Goal: Check status: Check status

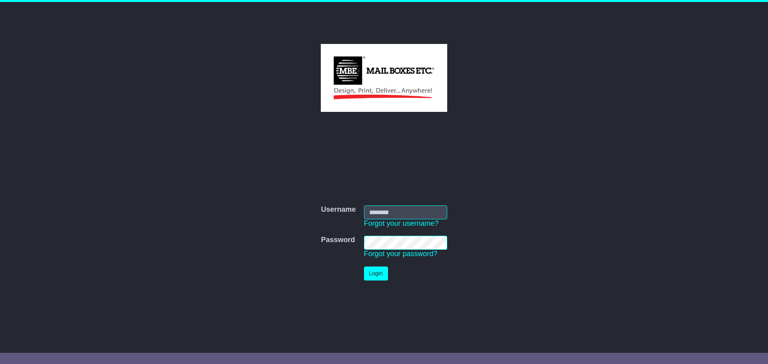
type input "**********"
click at [372, 276] on button "Login" at bounding box center [376, 274] width 24 height 14
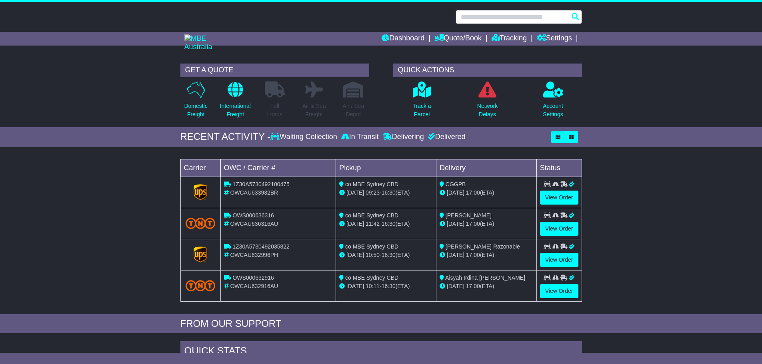
click at [468, 20] on input "text" at bounding box center [519, 17] width 126 height 14
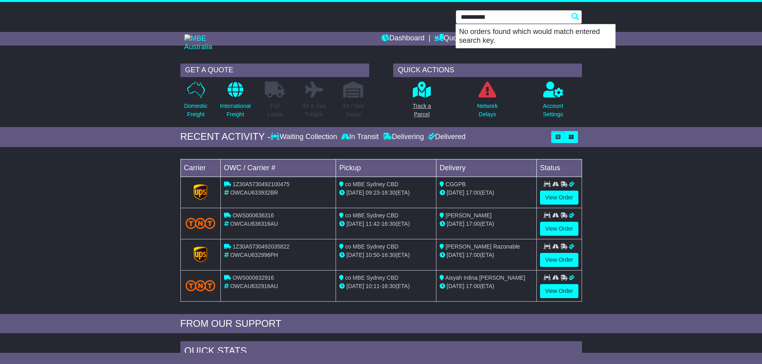
type input "**********"
click at [425, 101] on link "Track a Parcel" at bounding box center [421, 102] width 19 height 42
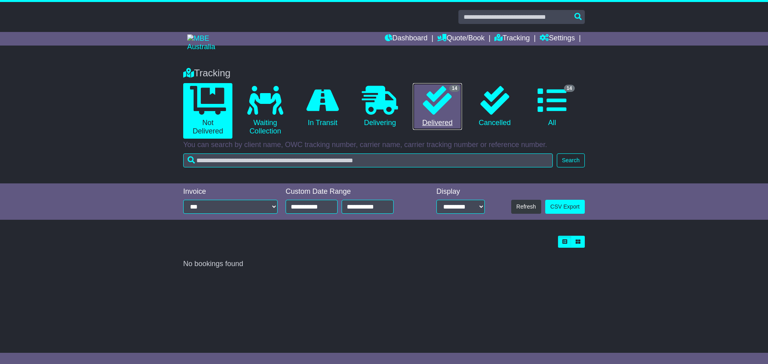
click at [426, 106] on icon at bounding box center [437, 100] width 29 height 29
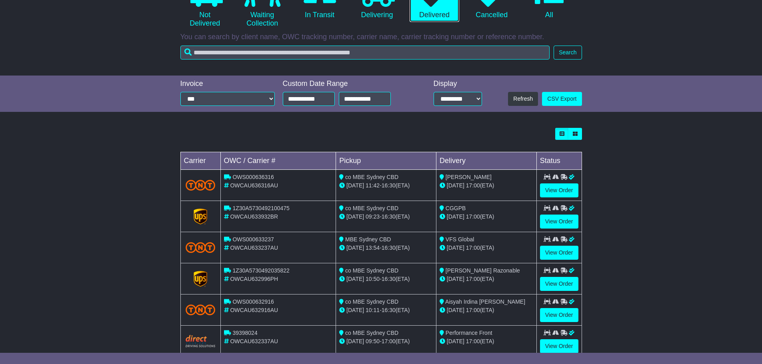
scroll to position [227, 0]
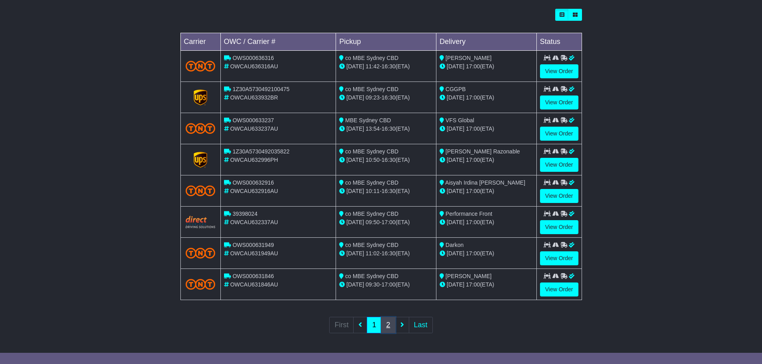
click at [389, 330] on link "2" at bounding box center [388, 325] width 14 height 16
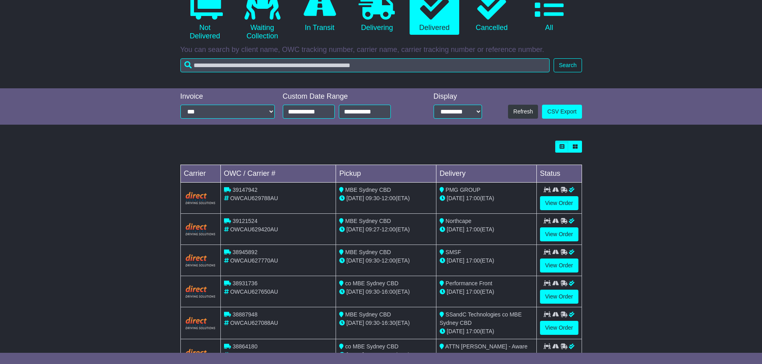
scroll to position [166, 0]
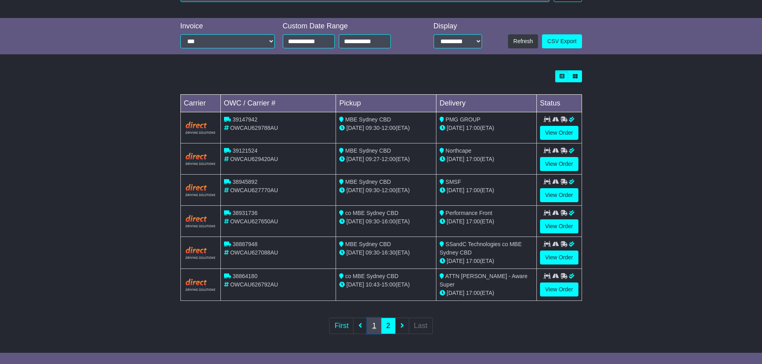
click at [375, 327] on link "1" at bounding box center [374, 326] width 14 height 16
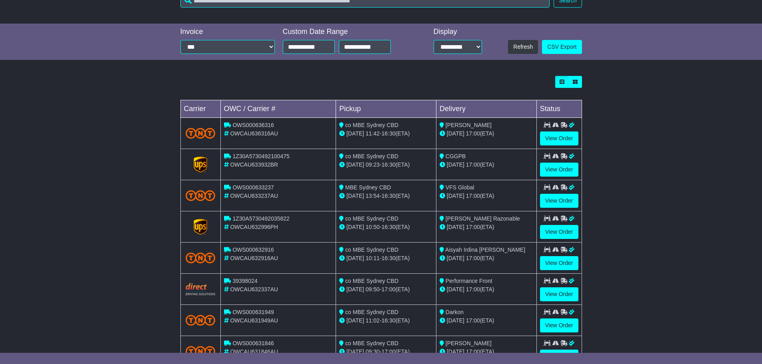
scroll to position [200, 0]
